Goal: Task Accomplishment & Management: Use online tool/utility

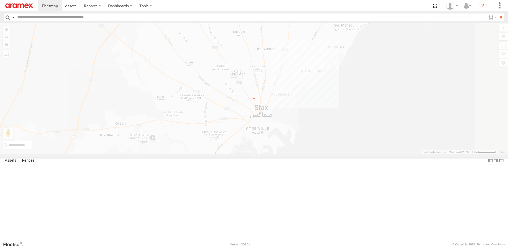
click at [20, 7] on img at bounding box center [19, 5] width 28 height 5
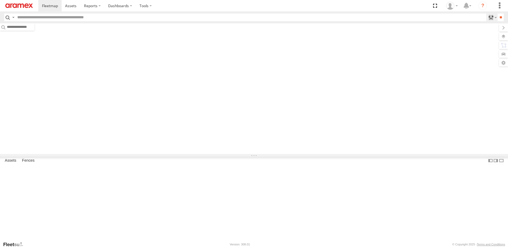
click at [490, 17] on label at bounding box center [491, 18] width 11 height 8
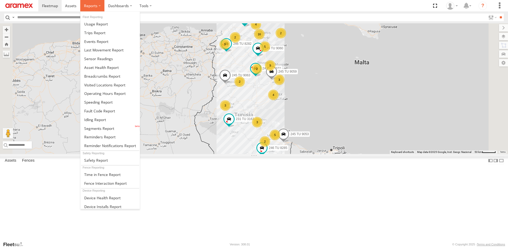
click at [88, 5] on span at bounding box center [91, 5] width 14 height 5
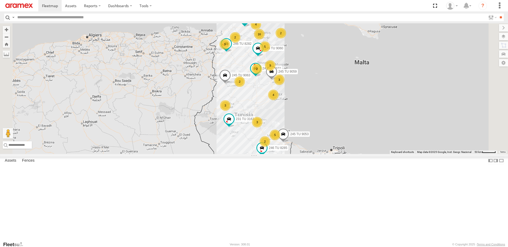
click at [278, 100] on div "4" at bounding box center [273, 95] width 11 height 11
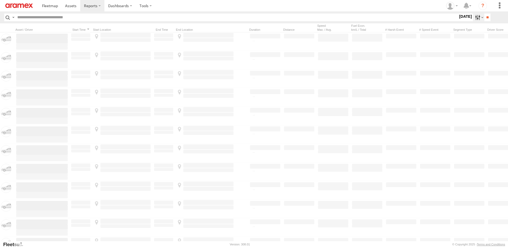
click at [475, 17] on label at bounding box center [477, 18] width 11 height 8
click at [0, 0] on span "Yesterday" at bounding box center [0, 0] width 0 height 0
click at [485, 18] on input "**" at bounding box center [487, 18] width 6 height 8
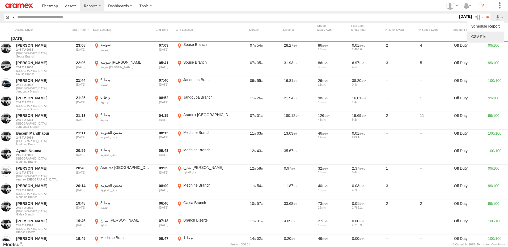
click at [483, 37] on link at bounding box center [485, 37] width 32 height 8
